Goal: Download file/media

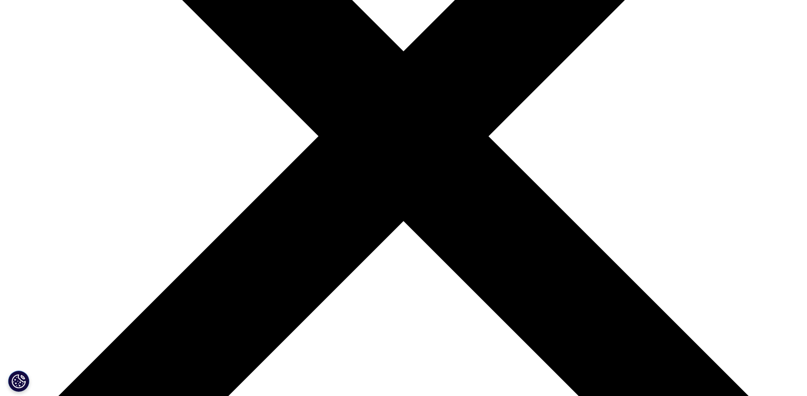
scroll to position [298, 0]
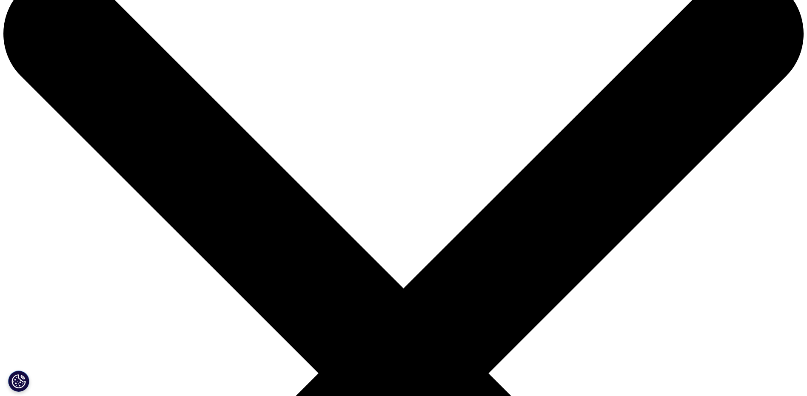
scroll to position [0, 0]
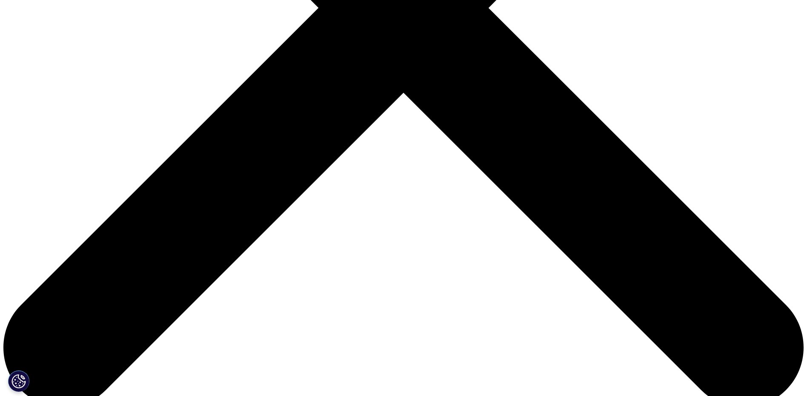
scroll to position [425, 0]
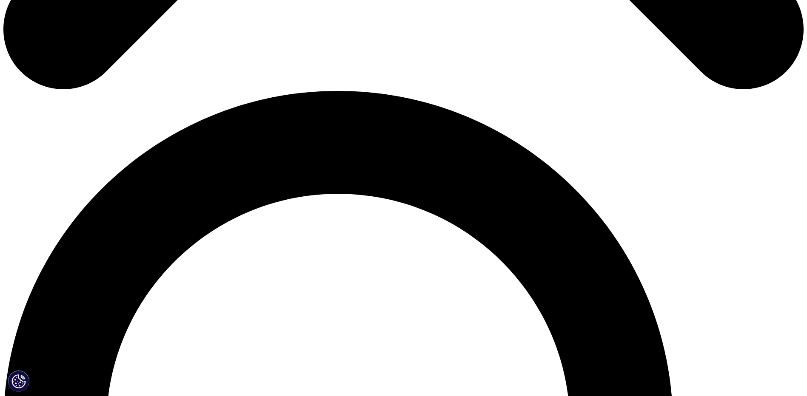
scroll to position [383, 0]
